Goal: Obtain resource: Download file/media

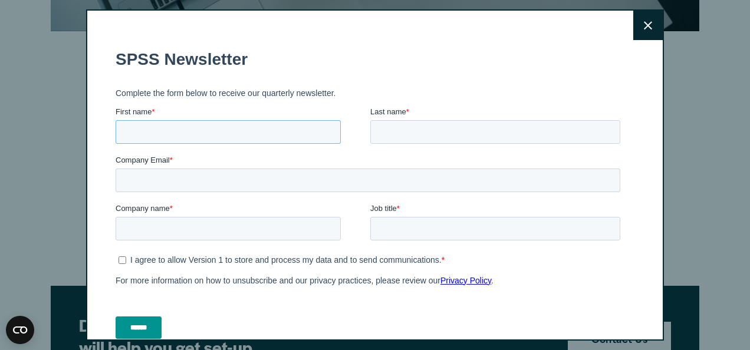
click at [159, 134] on input "First name *" at bounding box center [228, 132] width 225 height 24
type input "*******"
click at [412, 131] on input "Last name *" at bounding box center [495, 132] width 250 height 24
type input "*****"
click at [157, 178] on input "Company Email *" at bounding box center [368, 181] width 505 height 24
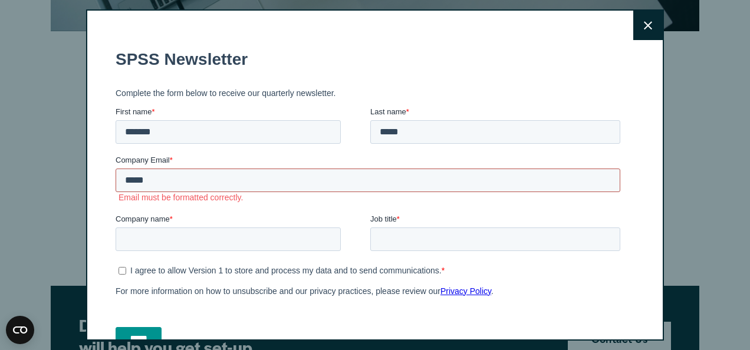
type input "**********"
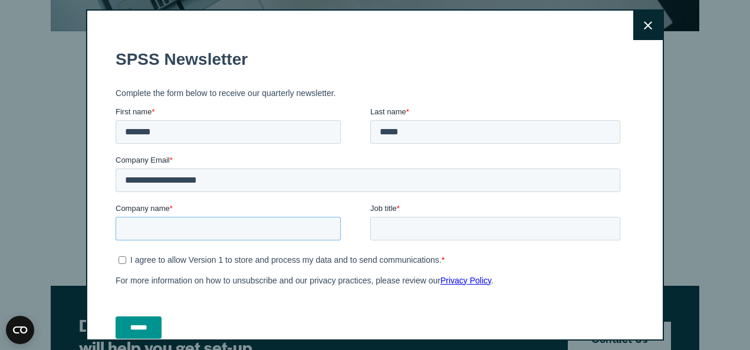
click at [150, 230] on input "Company name *" at bounding box center [228, 229] width 225 height 24
type input "***"
click at [384, 225] on input "Job title *" at bounding box center [495, 229] width 250 height 24
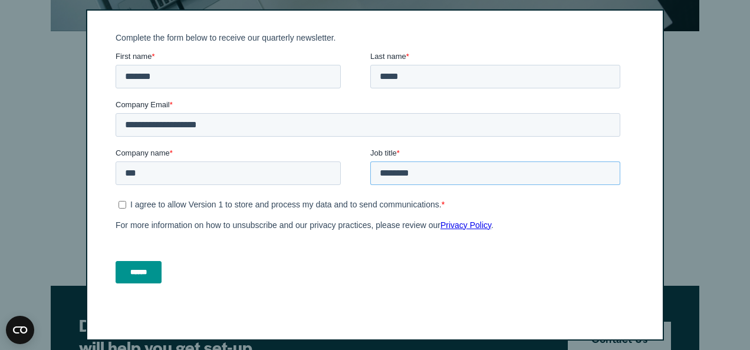
type input "********"
click at [142, 271] on input "******" at bounding box center [139, 272] width 46 height 22
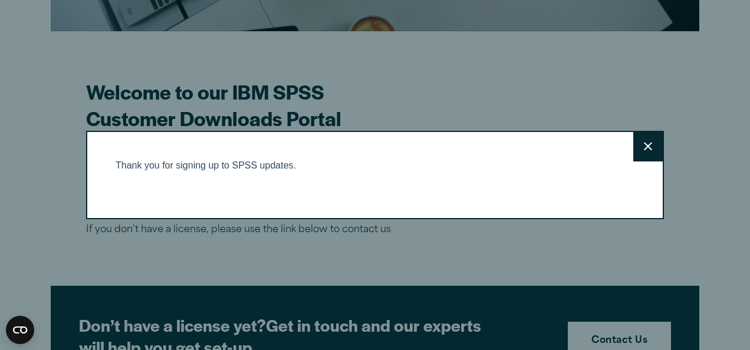
click at [647, 142] on button "Close" at bounding box center [647, 146] width 29 height 29
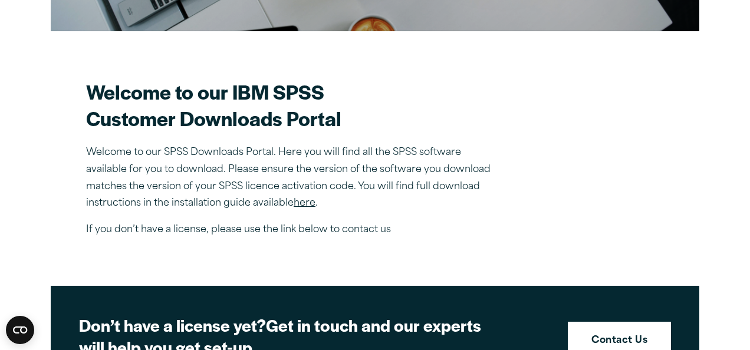
click at [296, 204] on link "here" at bounding box center [305, 203] width 22 height 9
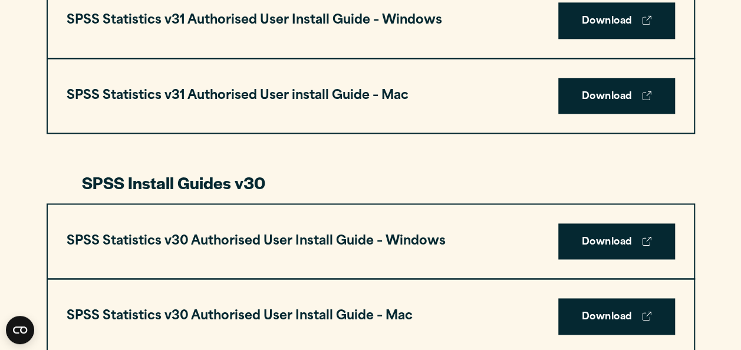
scroll to position [767, 0]
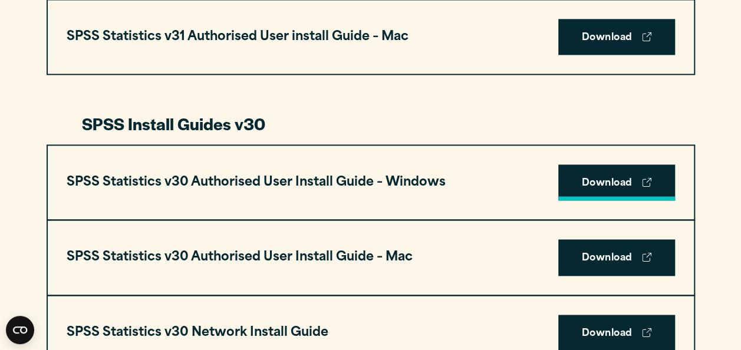
click at [595, 180] on link "Download" at bounding box center [616, 183] width 117 height 37
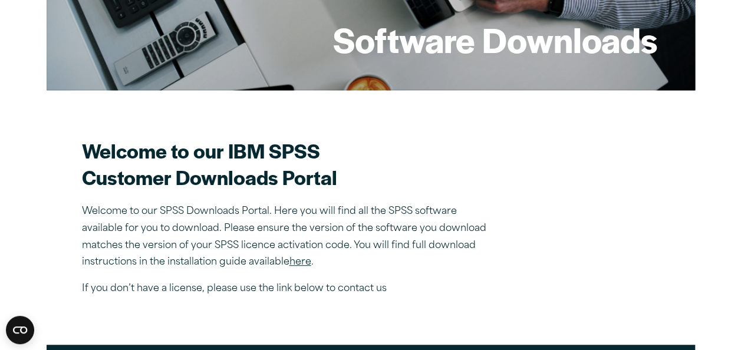
scroll to position [295, 0]
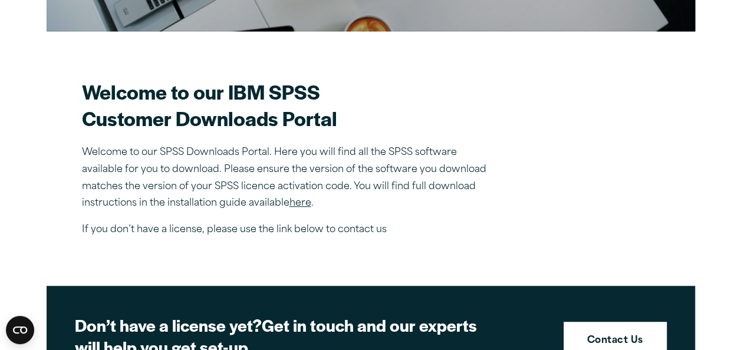
click at [309, 202] on link "here" at bounding box center [301, 203] width 22 height 9
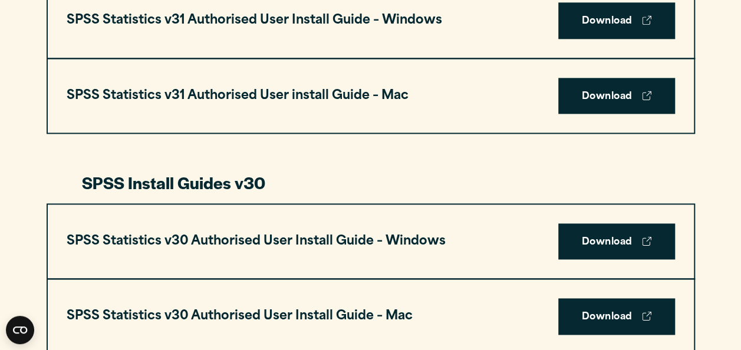
scroll to position [767, 0]
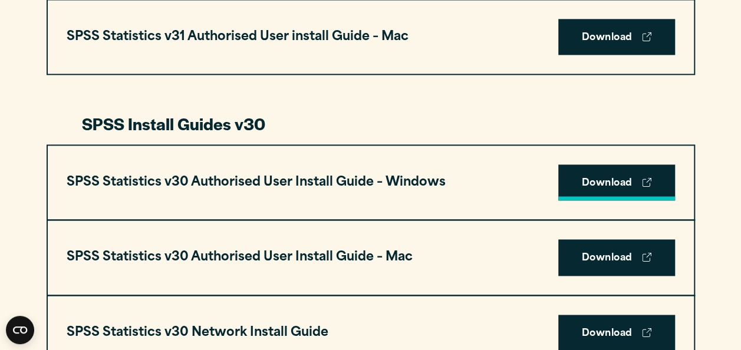
click at [590, 181] on link "Download" at bounding box center [616, 183] width 117 height 37
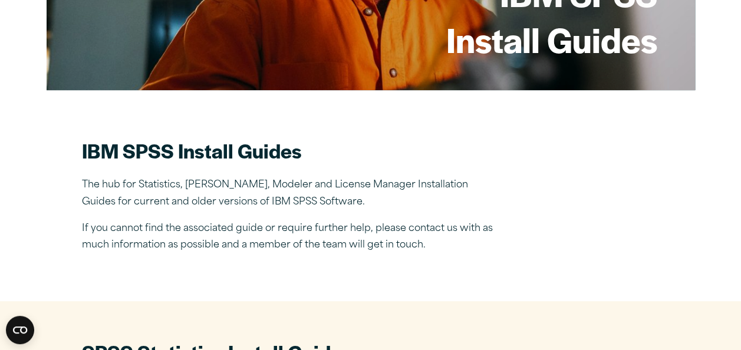
scroll to position [0, 0]
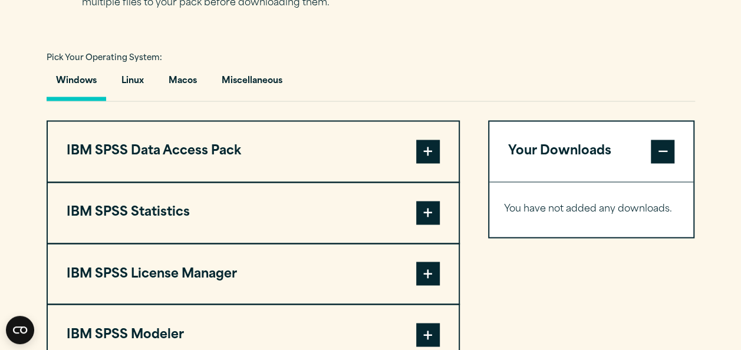
scroll to position [894, 0]
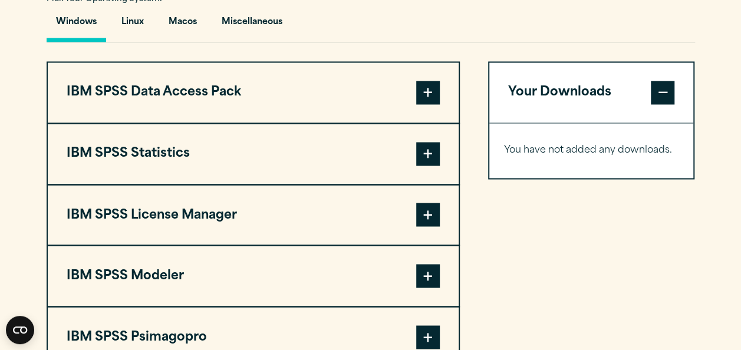
click at [422, 211] on span at bounding box center [428, 215] width 24 height 24
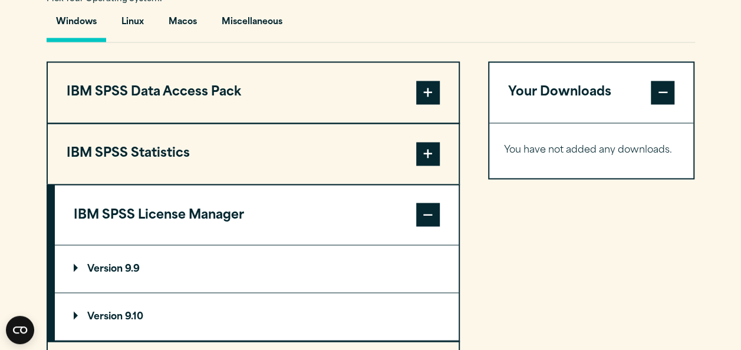
click at [121, 265] on p "Version 9.9" at bounding box center [107, 268] width 66 height 9
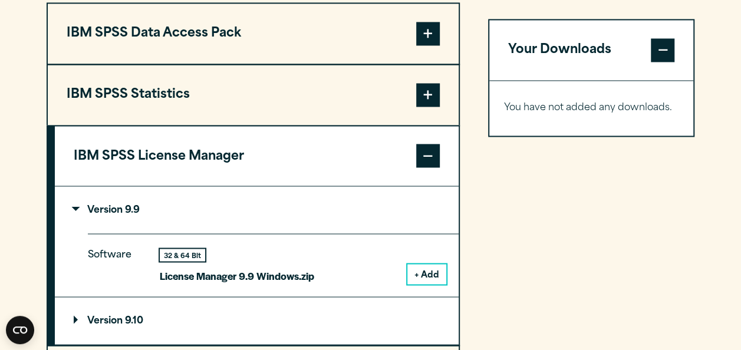
scroll to position [1012, 0]
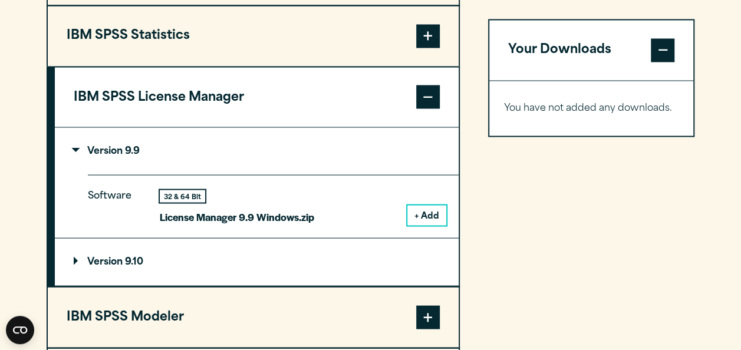
click at [424, 213] on button "+ Add" at bounding box center [427, 215] width 39 height 20
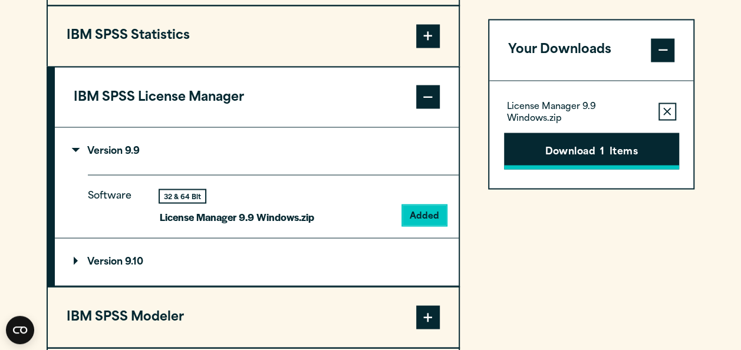
click at [553, 149] on button "Download 1 Items" at bounding box center [591, 151] width 175 height 37
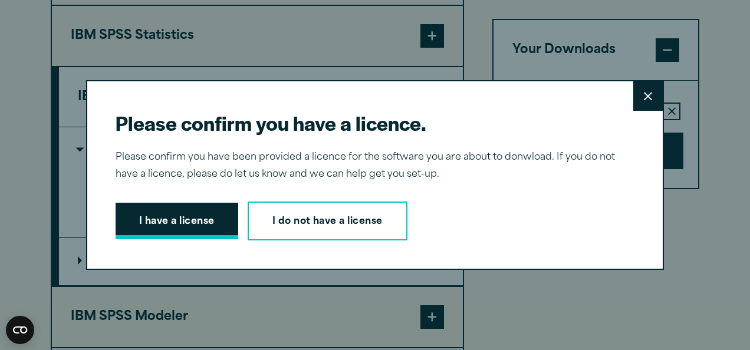
click at [170, 224] on button "I have a license" at bounding box center [177, 221] width 123 height 37
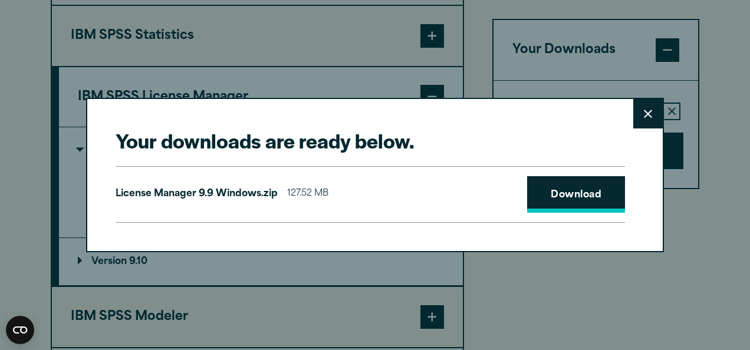
click at [556, 188] on link "Download" at bounding box center [576, 194] width 98 height 37
click at [454, 176] on div "License Manager 9.9 Windows.zip 127.52 MB Download" at bounding box center [371, 194] width 510 height 57
click at [643, 107] on button "Close" at bounding box center [647, 113] width 29 height 29
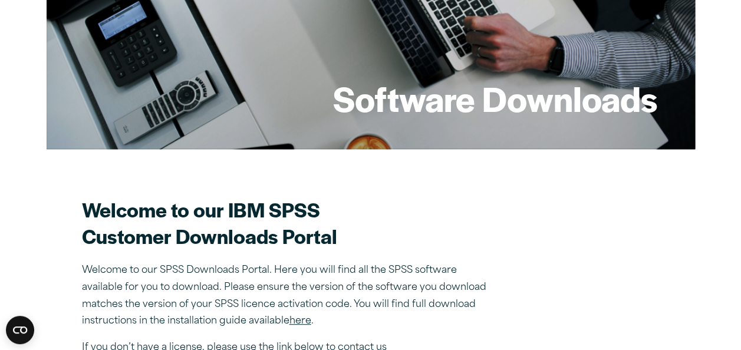
scroll to position [0, 0]
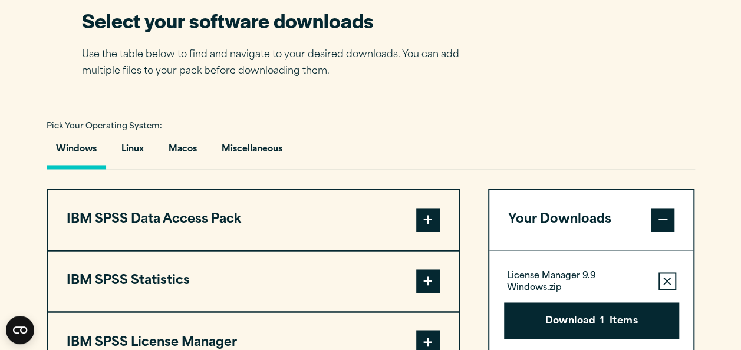
scroll to position [885, 0]
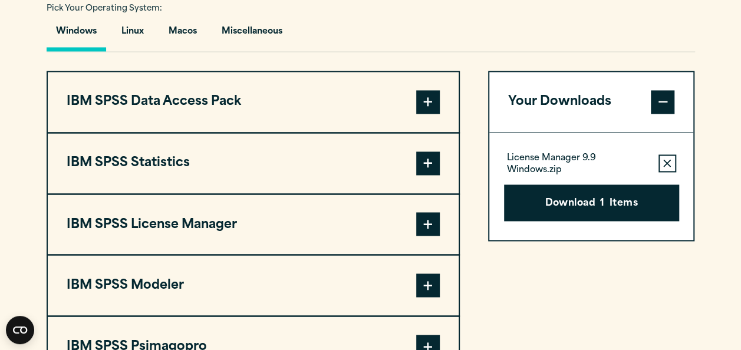
click at [429, 164] on span at bounding box center [428, 164] width 24 height 24
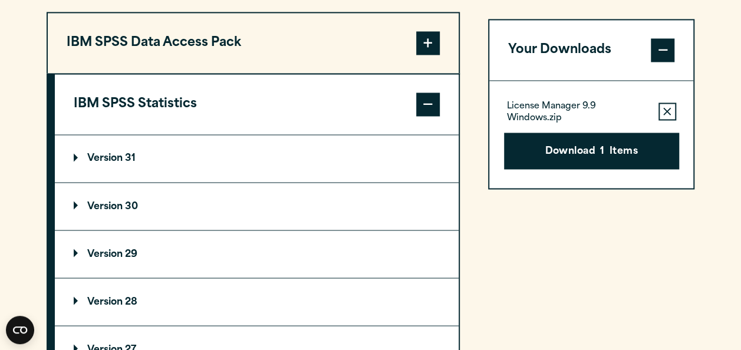
scroll to position [1003, 0]
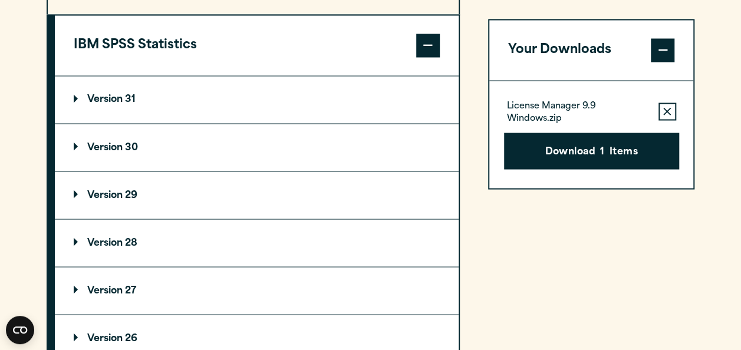
click at [114, 143] on p "Version 30" at bounding box center [106, 147] width 64 height 9
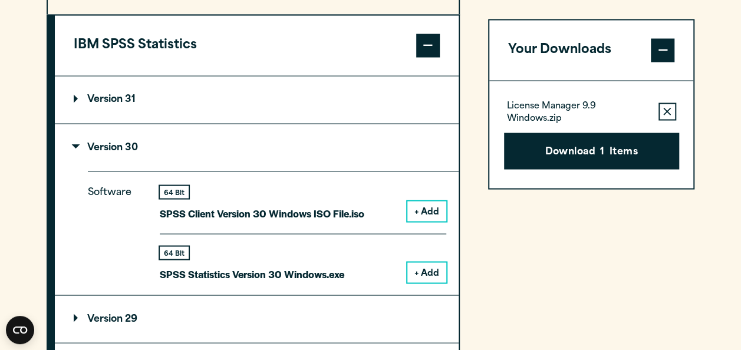
click at [426, 271] on button "+ Add" at bounding box center [427, 272] width 39 height 20
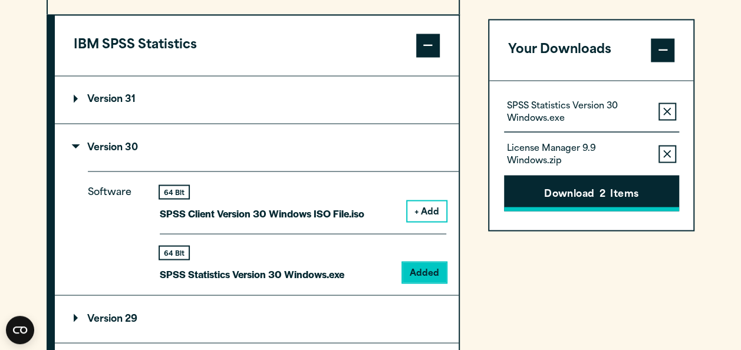
click at [535, 198] on button "Download 2 Items" at bounding box center [591, 193] width 175 height 37
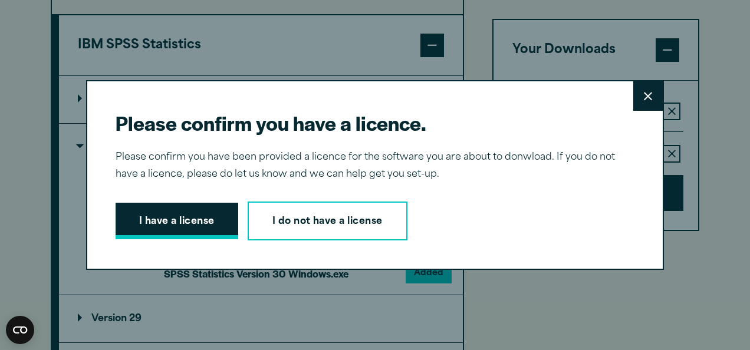
click at [207, 219] on button "I have a license" at bounding box center [177, 221] width 123 height 37
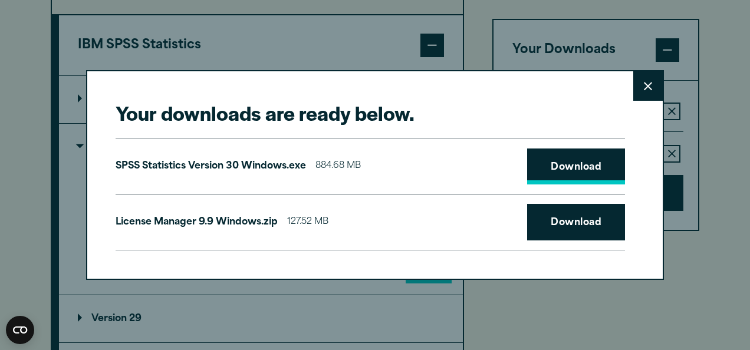
click at [560, 171] on link "Download" at bounding box center [576, 167] width 98 height 37
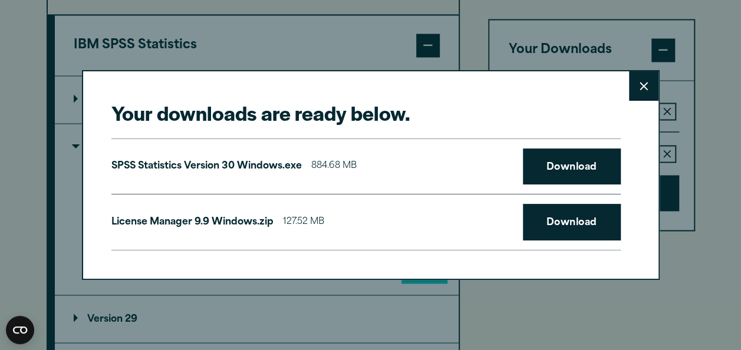
click at [500, 300] on div "Your downloads are ready below. Close SPSS Statistics Version 30 Windows.exe 88…" at bounding box center [370, 175] width 741 height 350
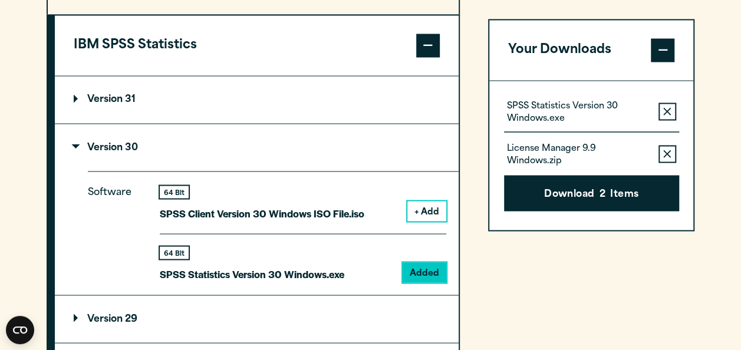
click at [190, 38] on button "IBM SPSS Statistics" at bounding box center [257, 45] width 404 height 60
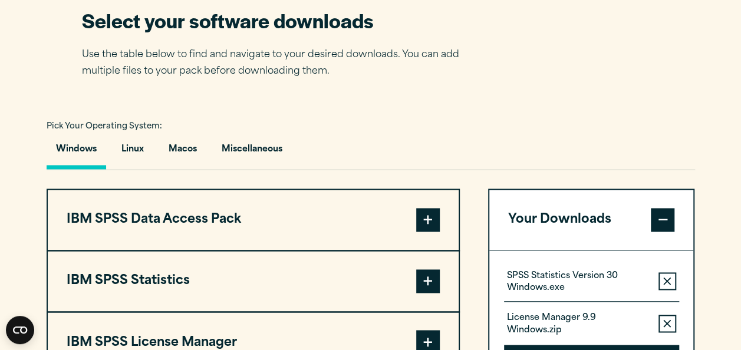
scroll to position [826, 0]
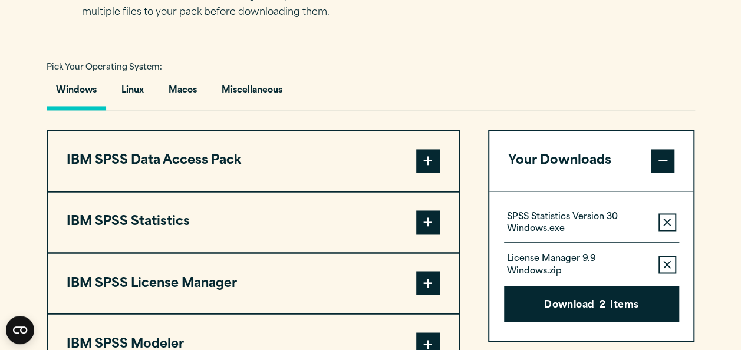
click at [429, 224] on span at bounding box center [428, 223] width 24 height 24
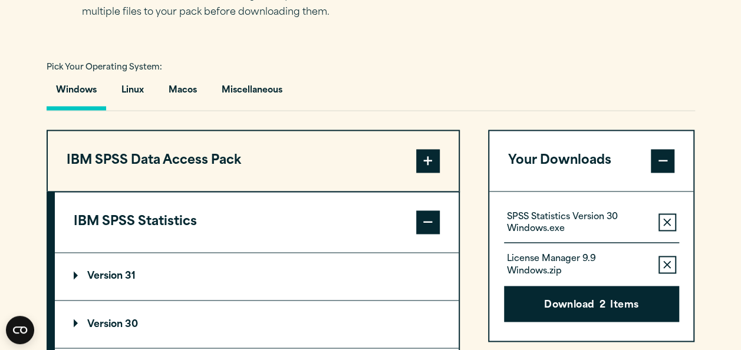
scroll to position [885, 0]
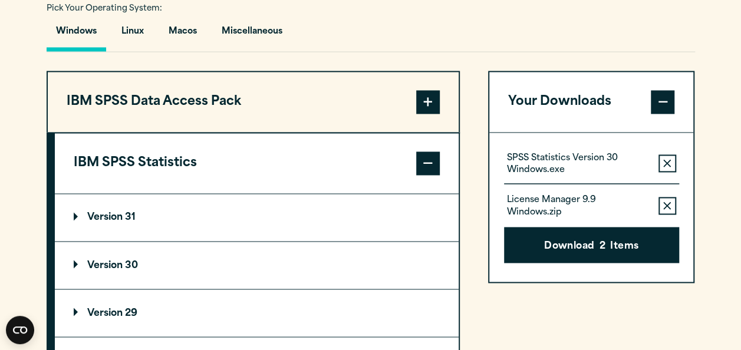
click at [116, 258] on summary "Version 30" at bounding box center [257, 265] width 404 height 47
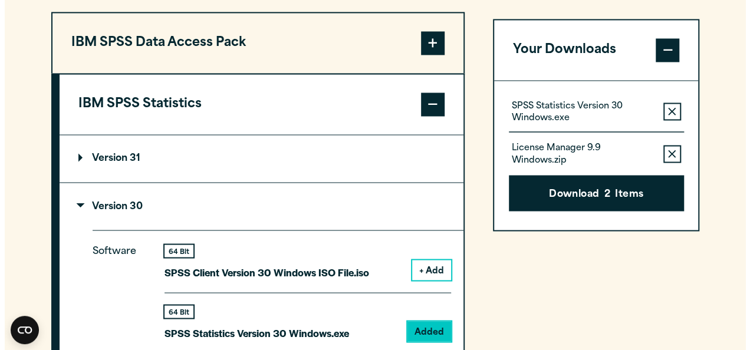
scroll to position [1003, 0]
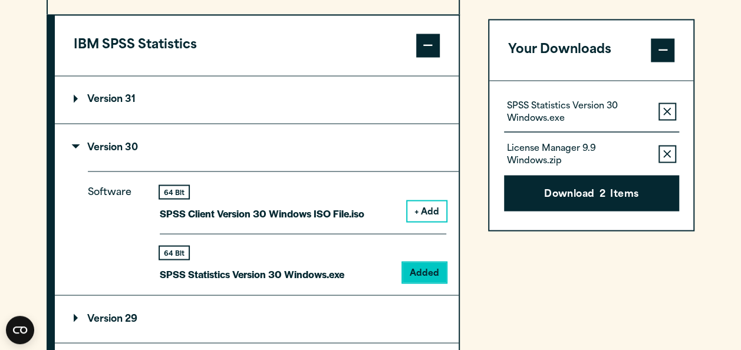
click at [256, 273] on p "SPSS Statistics Version 30 Windows.exe" at bounding box center [252, 273] width 185 height 17
click at [596, 189] on button "Download 2 Items" at bounding box center [591, 193] width 175 height 37
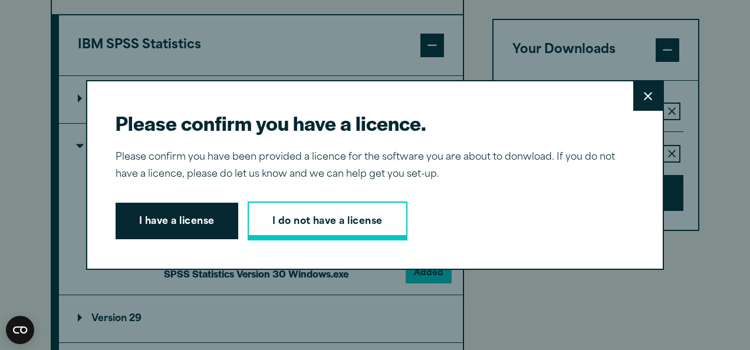
click at [309, 221] on link "I do not have a license" at bounding box center [328, 221] width 160 height 39
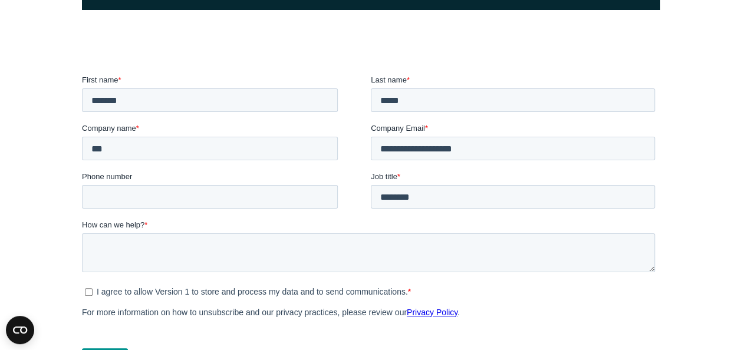
scroll to position [413, 0]
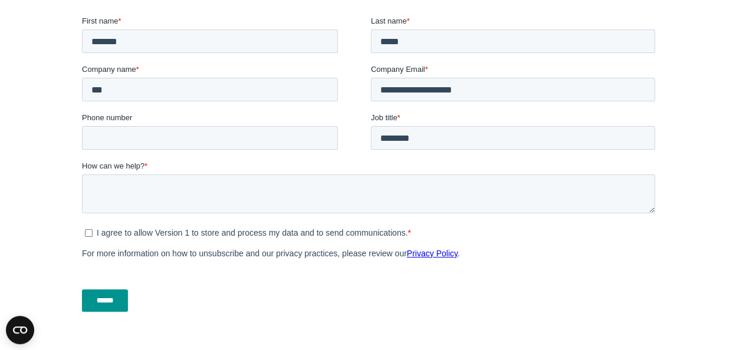
click at [83, 229] on ul "I agree to allow Version 1 to store and process my data and to send communicati…" at bounding box center [367, 231] width 573 height 14
click at [98, 129] on input "Phone number" at bounding box center [209, 138] width 256 height 24
type input "**********"
click at [107, 182] on textarea "How can we help? *" at bounding box center [367, 194] width 573 height 39
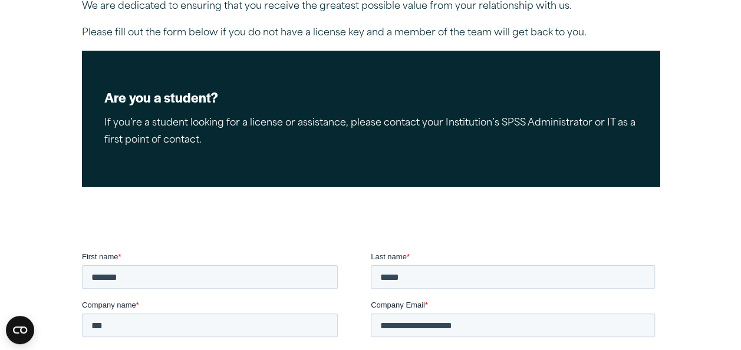
scroll to position [354, 0]
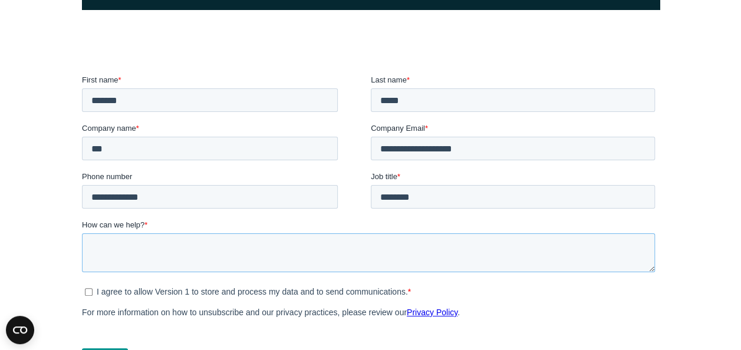
paste textarea "**********"
click at [397, 247] on textarea "**********" at bounding box center [367, 253] width 573 height 38
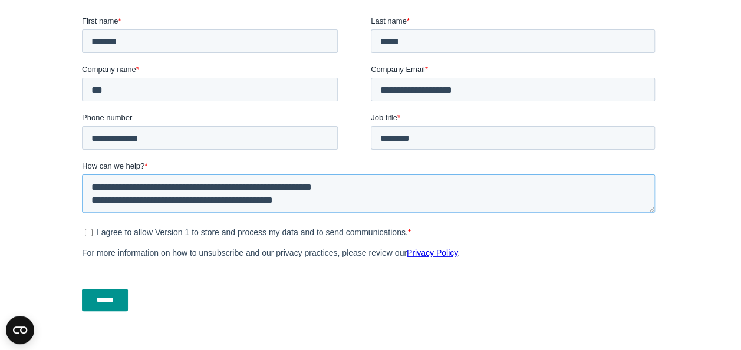
scroll to position [472, 0]
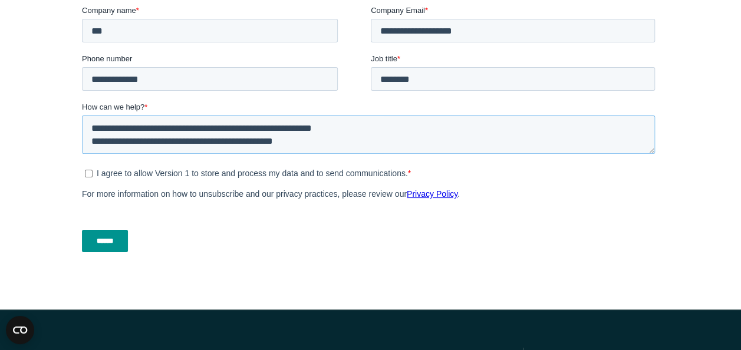
type textarea "**********"
click at [111, 247] on input "******" at bounding box center [104, 242] width 46 height 22
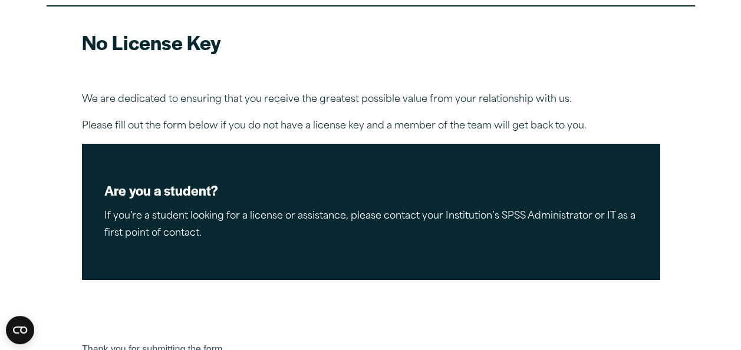
scroll to position [0, 0]
